Goal: Task Accomplishment & Management: Use online tool/utility

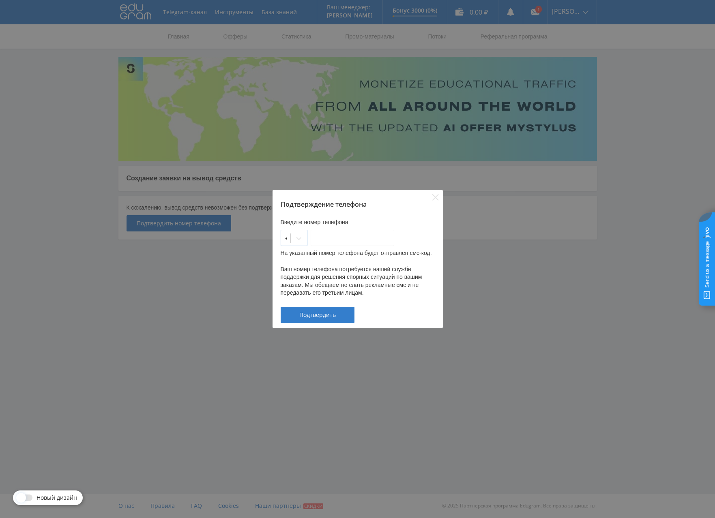
click at [302, 241] on icon at bounding box center [299, 238] width 6 height 6
click at [303, 267] on div "+7" at bounding box center [298, 270] width 35 height 13
click at [333, 239] on input "___-___-__-__" at bounding box center [353, 238] width 84 height 16
type input "920-270-31-58"
click at [322, 322] on button "Подтвердить" at bounding box center [318, 315] width 74 height 16
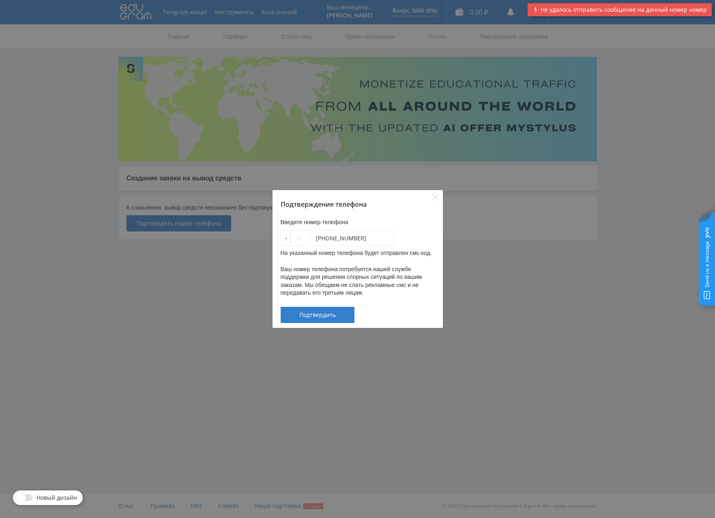
click at [186, 249] on div "Подтверждение телефона Введите номер телефона +7 920-270-31-58 На указанный ном…" at bounding box center [357, 259] width 715 height 518
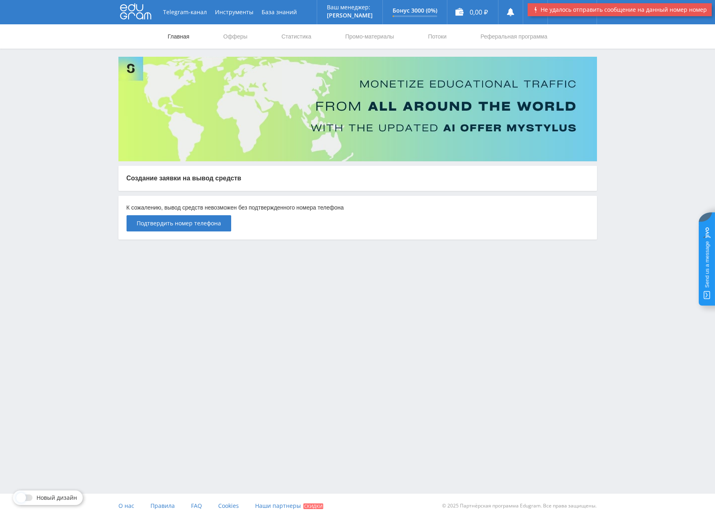
click at [175, 38] on link "Главная" at bounding box center [178, 36] width 23 height 24
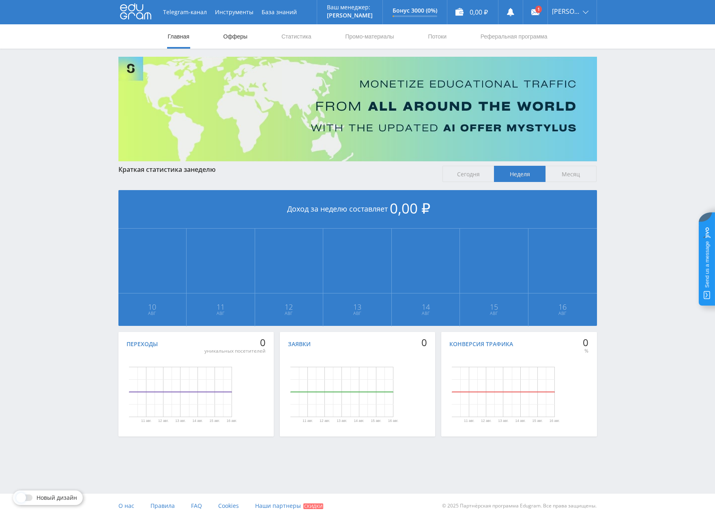
click at [243, 34] on link "Офферы" at bounding box center [236, 36] width 26 height 24
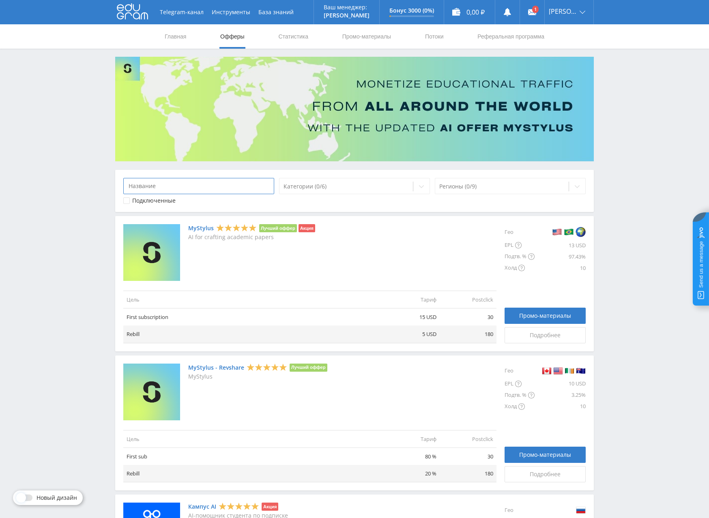
click at [178, 189] on input at bounding box center [198, 186] width 151 height 16
type input "a"
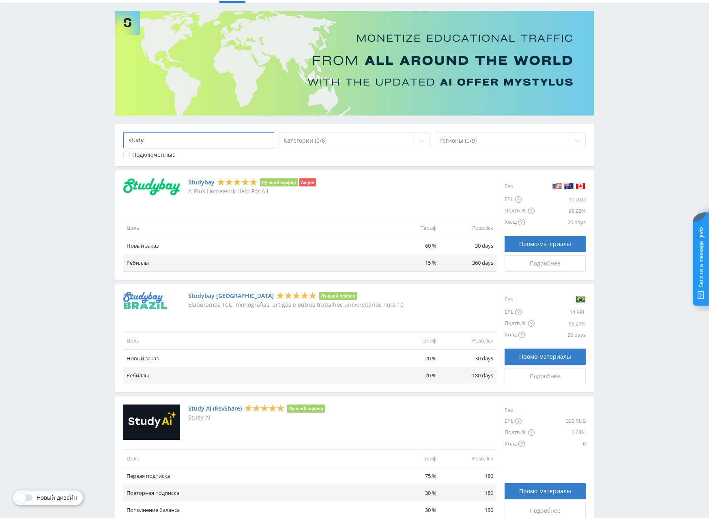
scroll to position [95, 0]
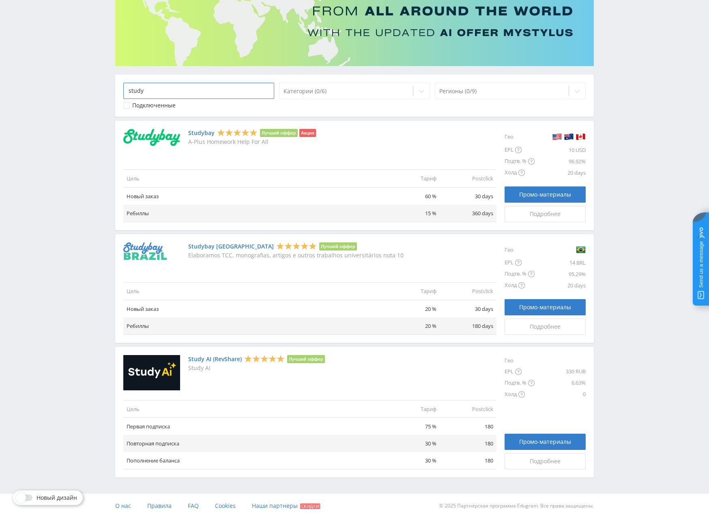
type input "study"
click at [228, 357] on link "Study AI (RevShare)" at bounding box center [215, 359] width 54 height 6
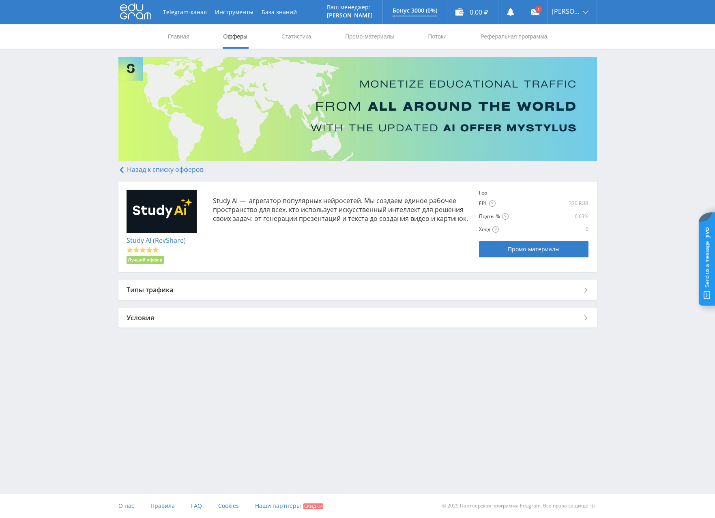
click at [166, 288] on div "Типы трафика" at bounding box center [357, 289] width 479 height 19
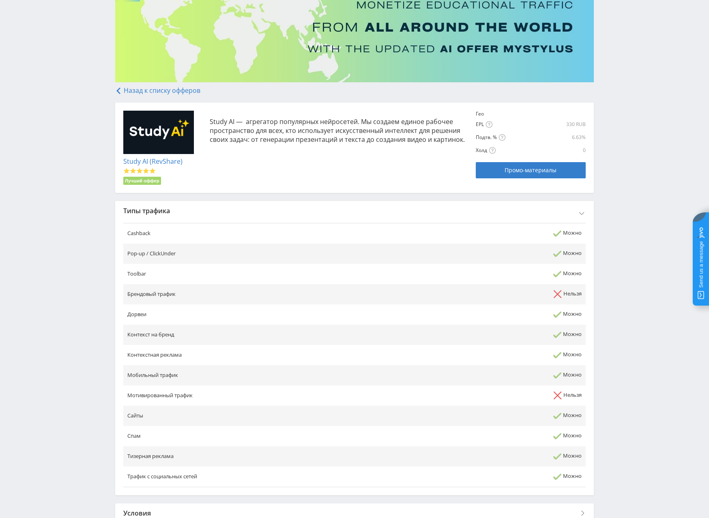
scroll to position [133, 0]
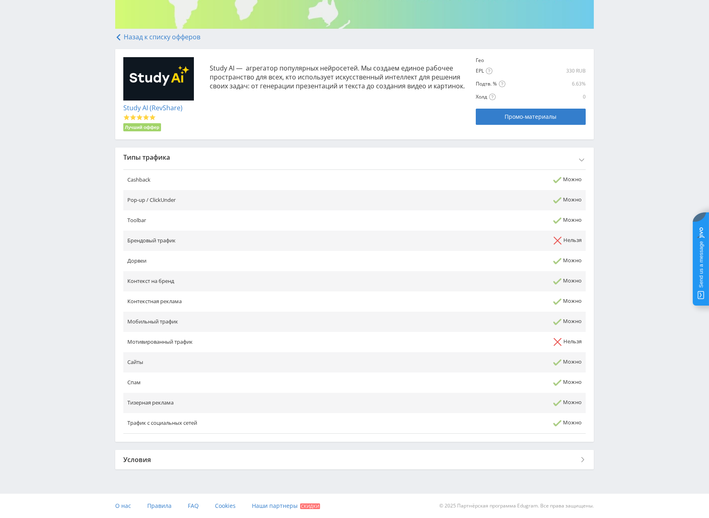
click at [169, 456] on div "Условия" at bounding box center [354, 459] width 479 height 19
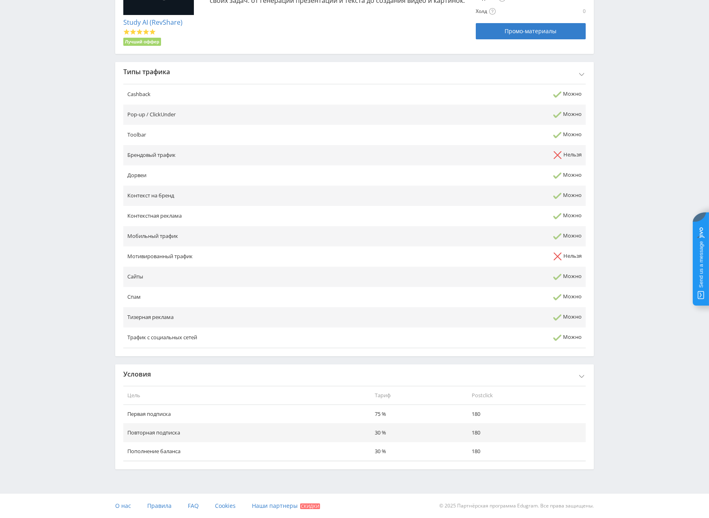
scroll to position [56, 0]
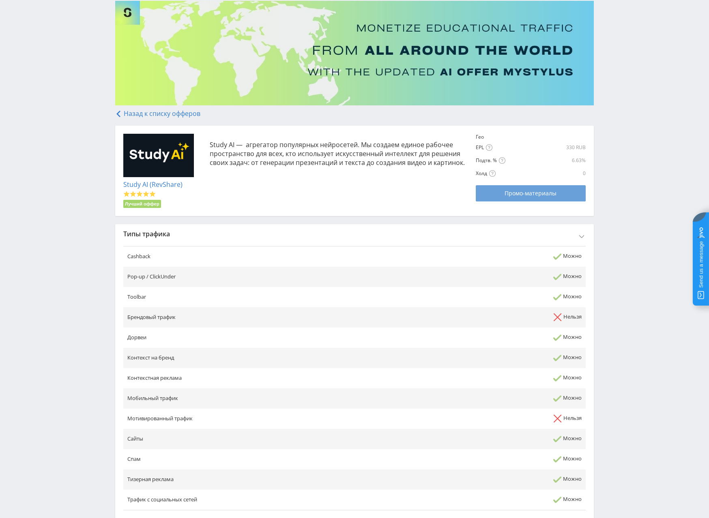
click at [539, 194] on span "Промо-материалы" at bounding box center [531, 193] width 52 height 6
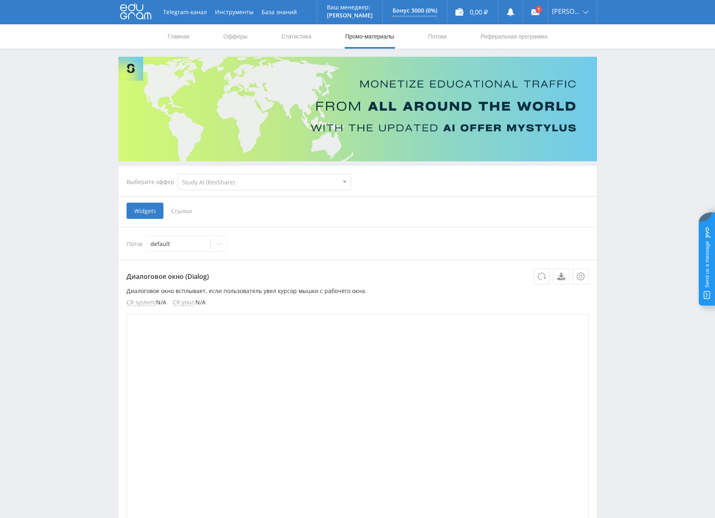
select select "376"
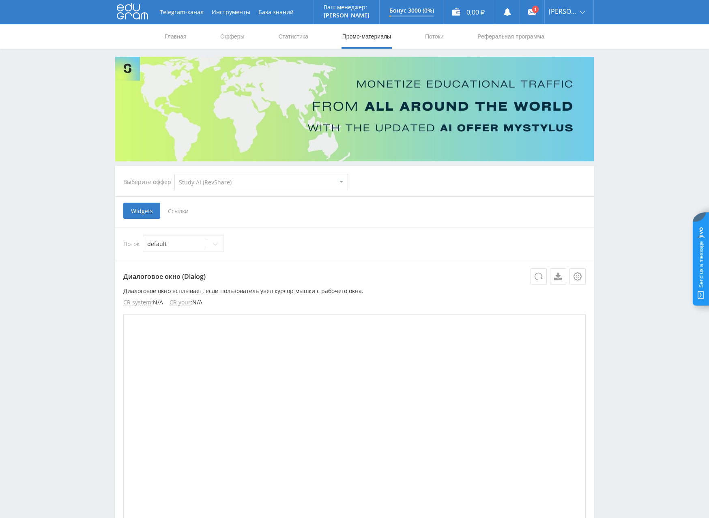
click at [230, 186] on select "MyStylus MyStylus - Revshare Кампус AI Studybay Автор24 Studybay Brazil Study A…" at bounding box center [261, 182] width 174 height 16
click at [174, 174] on select "MyStylus MyStylus - Revshare Кампус AI Studybay Автор24 Studybay Brazil Study A…" at bounding box center [261, 182] width 174 height 16
click at [174, 215] on span "Ссылки" at bounding box center [178, 211] width 36 height 16
click at [0, 0] on input "Ссылки" at bounding box center [0, 0] width 0 height 0
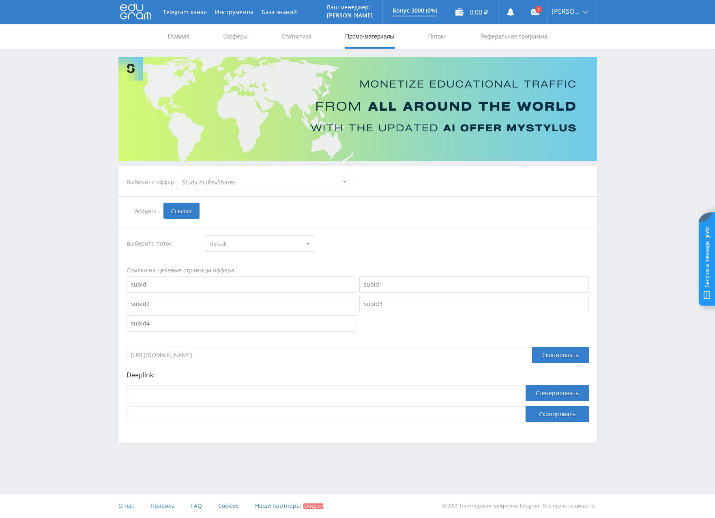
click at [234, 241] on span "default" at bounding box center [256, 243] width 92 height 15
click at [554, 355] on div "Скопировать" at bounding box center [560, 355] width 57 height 16
